Goal: Information Seeking & Learning: Learn about a topic

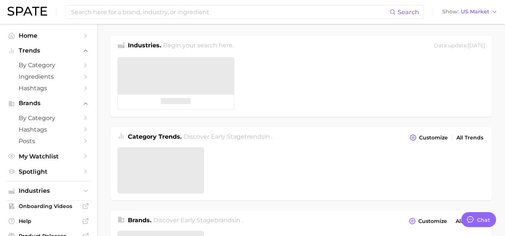
type textarea "x"
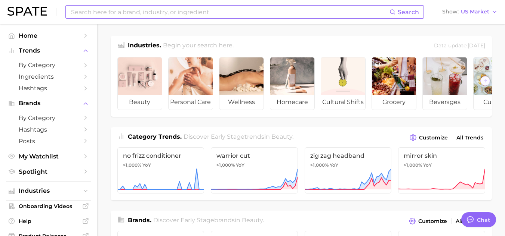
click at [150, 15] on input at bounding box center [229, 12] width 319 height 13
type input "sweet and sour"
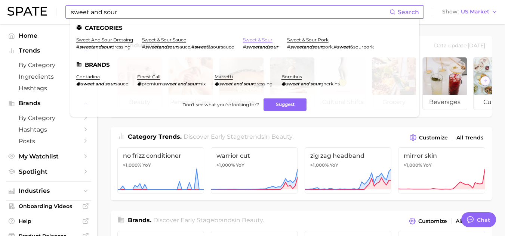
click at [255, 41] on link "sweet & sour" at bounding box center [258, 40] width 30 height 6
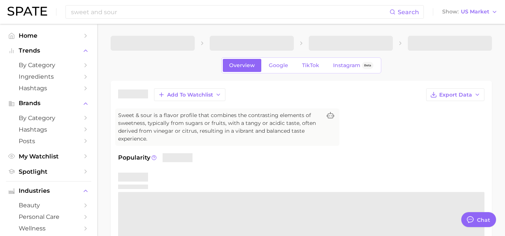
type textarea "x"
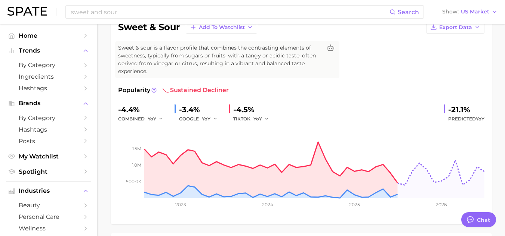
scroll to position [68, 0]
click at [239, 108] on div "-4.5%" at bounding box center [253, 109] width 41 height 12
click at [251, 117] on div "TIKTOK YoY" at bounding box center [253, 118] width 41 height 9
click at [262, 119] on button "YoY" at bounding box center [261, 118] width 16 height 9
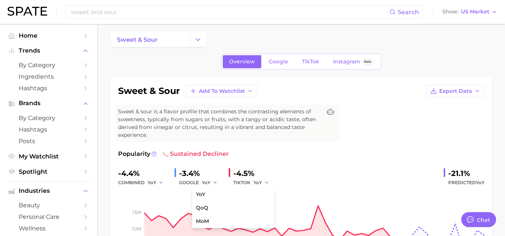
scroll to position [0, 0]
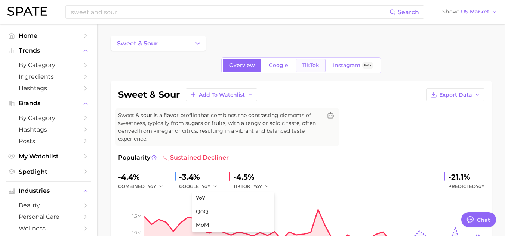
click at [313, 65] on span "TikTok" at bounding box center [310, 65] width 17 height 6
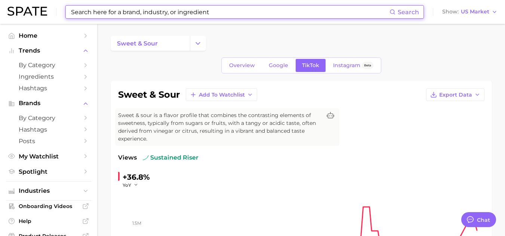
click at [113, 15] on input at bounding box center [229, 12] width 319 height 13
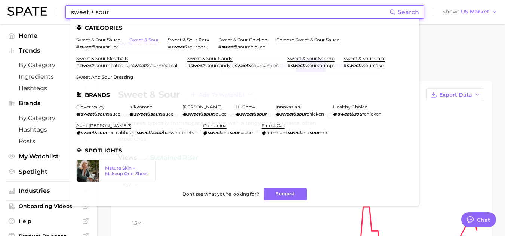
type input "sweet + sour"
click at [149, 42] on link "sweet & sour" at bounding box center [144, 40] width 30 height 6
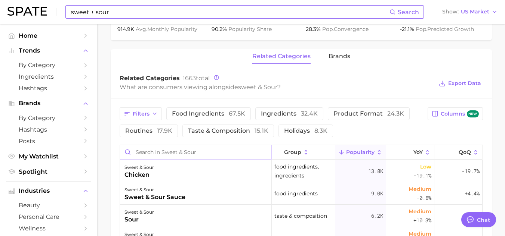
click at [196, 154] on input "Search in sweet & sour" at bounding box center [195, 152] width 151 height 14
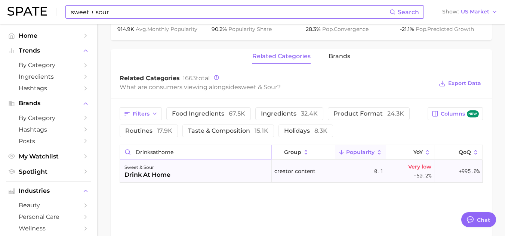
type input "drinksathome"
click at [163, 173] on div "drink at home" at bounding box center [147, 175] width 46 height 9
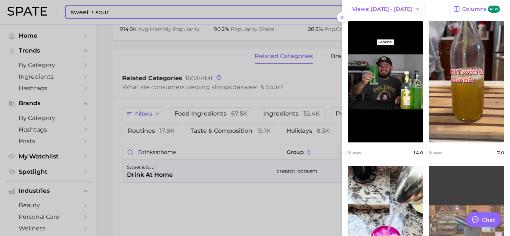
scroll to position [335, 0]
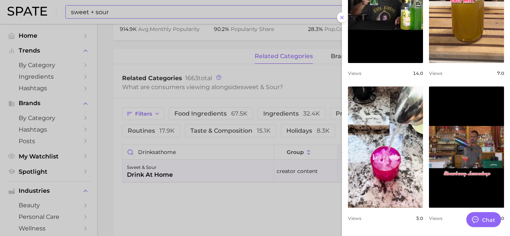
click at [170, 222] on div at bounding box center [255, 118] width 510 height 236
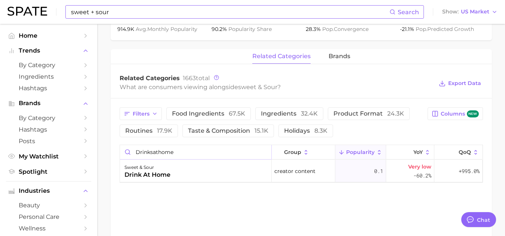
drag, startPoint x: 187, startPoint y: 152, endPoint x: 145, endPoint y: 149, distance: 41.6
click at [145, 149] on input "drinksathome" at bounding box center [195, 152] width 151 height 14
click at [261, 150] on input "drinksathome" at bounding box center [195, 152] width 151 height 14
click at [263, 151] on input "drinksathome" at bounding box center [195, 152] width 151 height 14
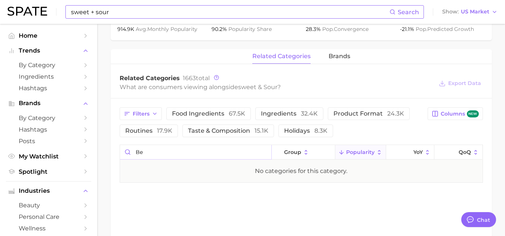
type input "b"
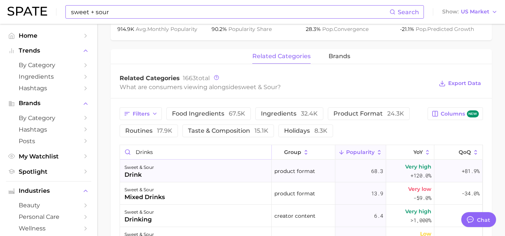
type input "drinks"
click at [176, 168] on div "sweet & sour drink" at bounding box center [196, 171] width 152 height 22
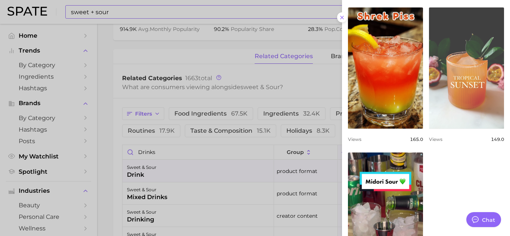
scroll to position [516, 0]
